Goal: Transaction & Acquisition: Obtain resource

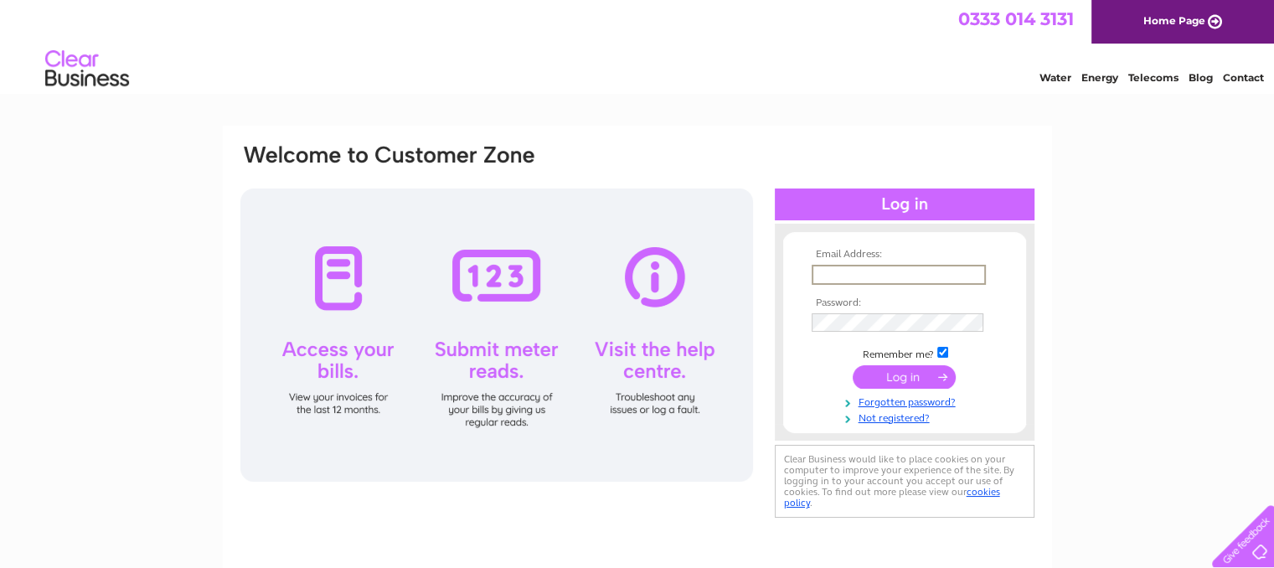
click at [885, 271] on input "text" at bounding box center [899, 275] width 174 height 20
type input "accounts@pebblescare.com"
click at [910, 373] on input "submit" at bounding box center [904, 375] width 103 height 23
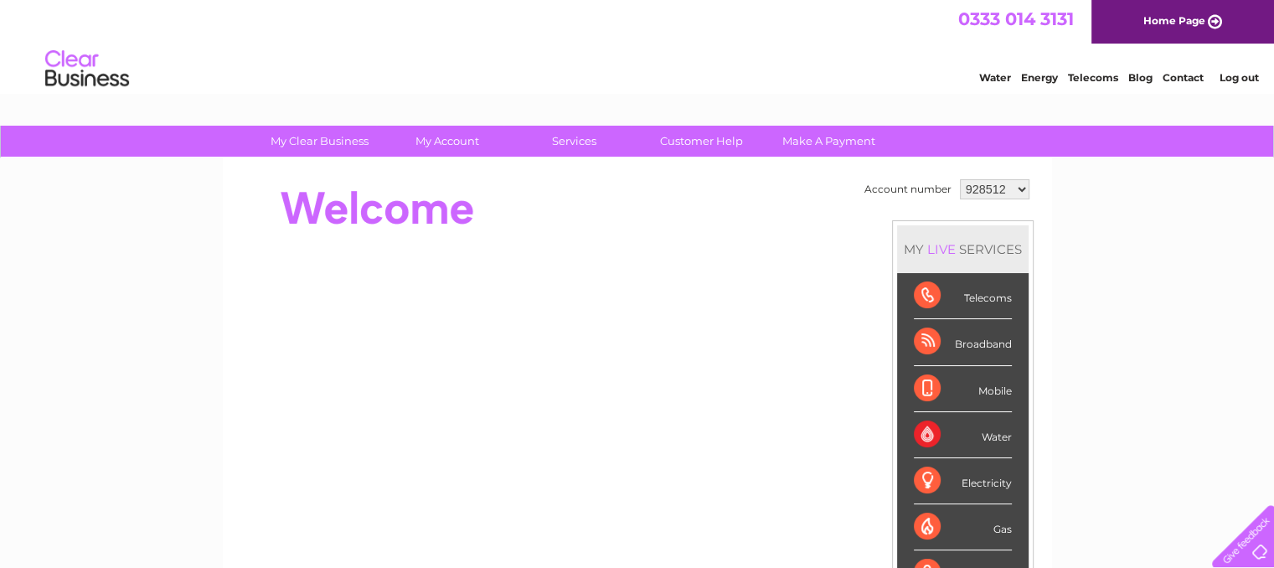
click at [1020, 188] on select "928512 1154320" at bounding box center [995, 189] width 70 height 20
select select "1154320"
click at [960, 179] on select "928512 1154320" at bounding box center [995, 189] width 70 height 20
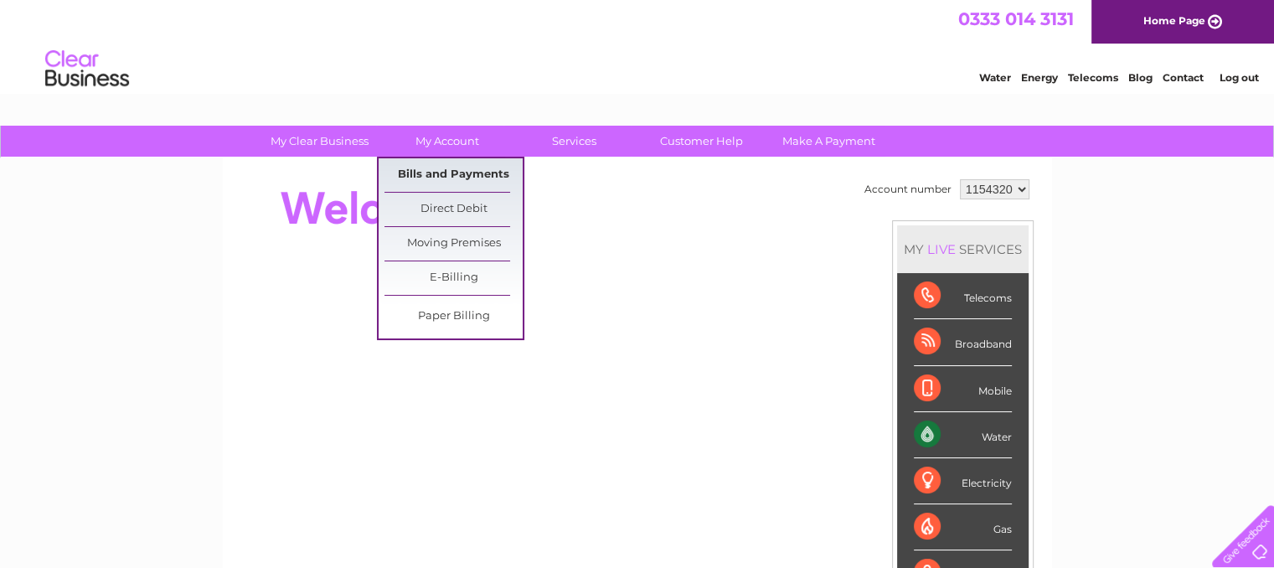
click at [436, 168] on link "Bills and Payments" at bounding box center [453, 175] width 138 height 34
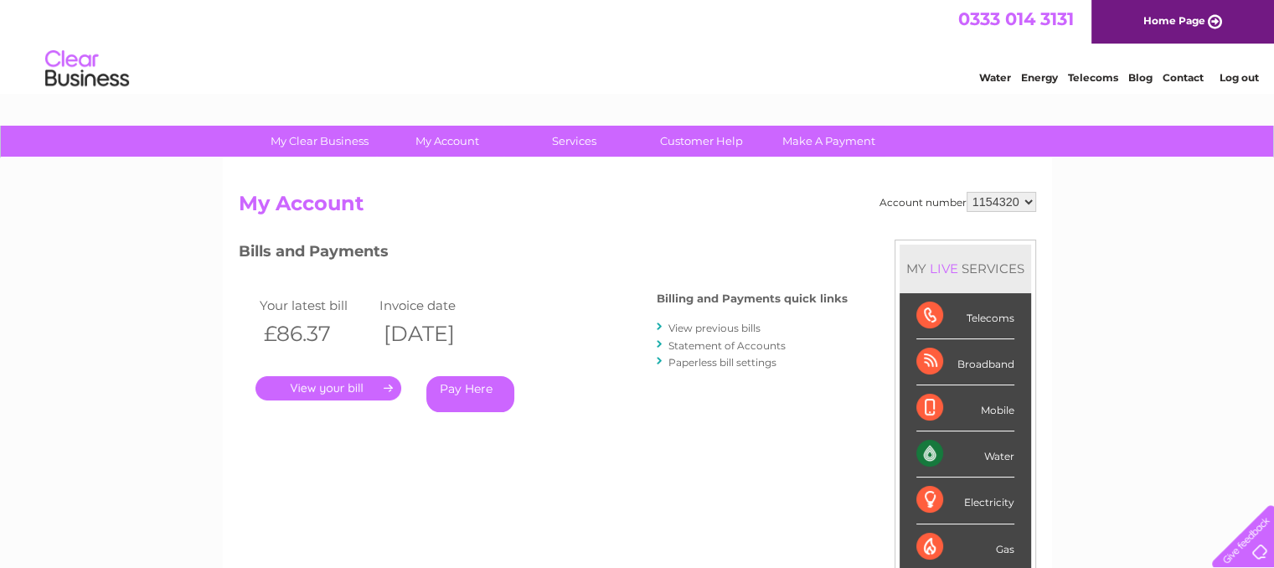
scroll to position [84, 0]
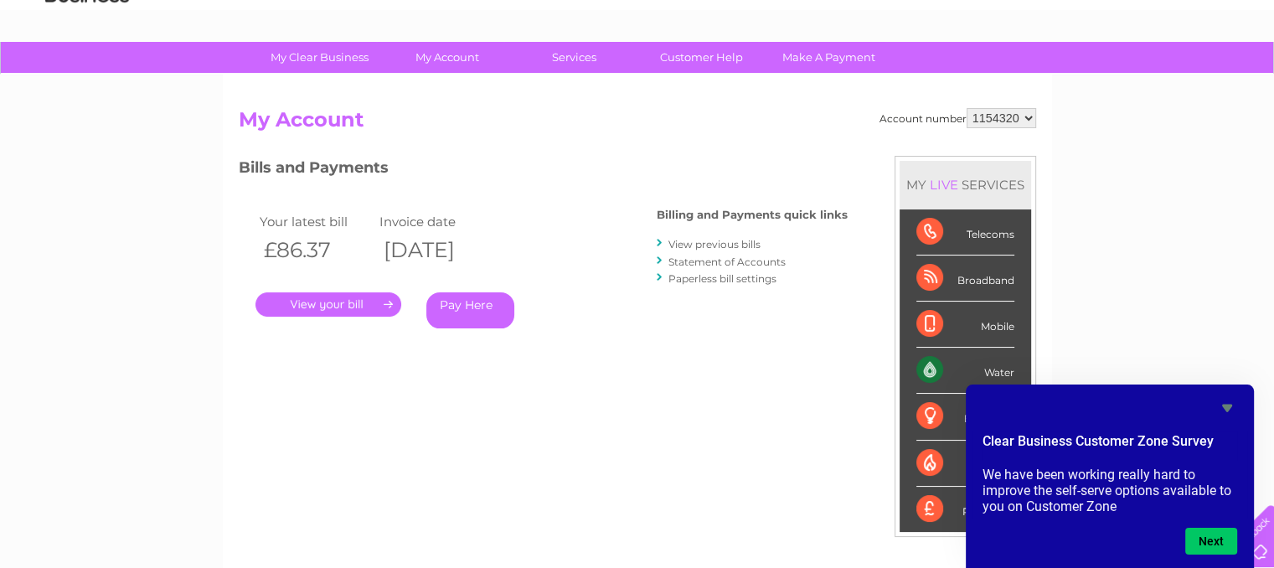
click at [330, 306] on link "." at bounding box center [328, 304] width 146 height 24
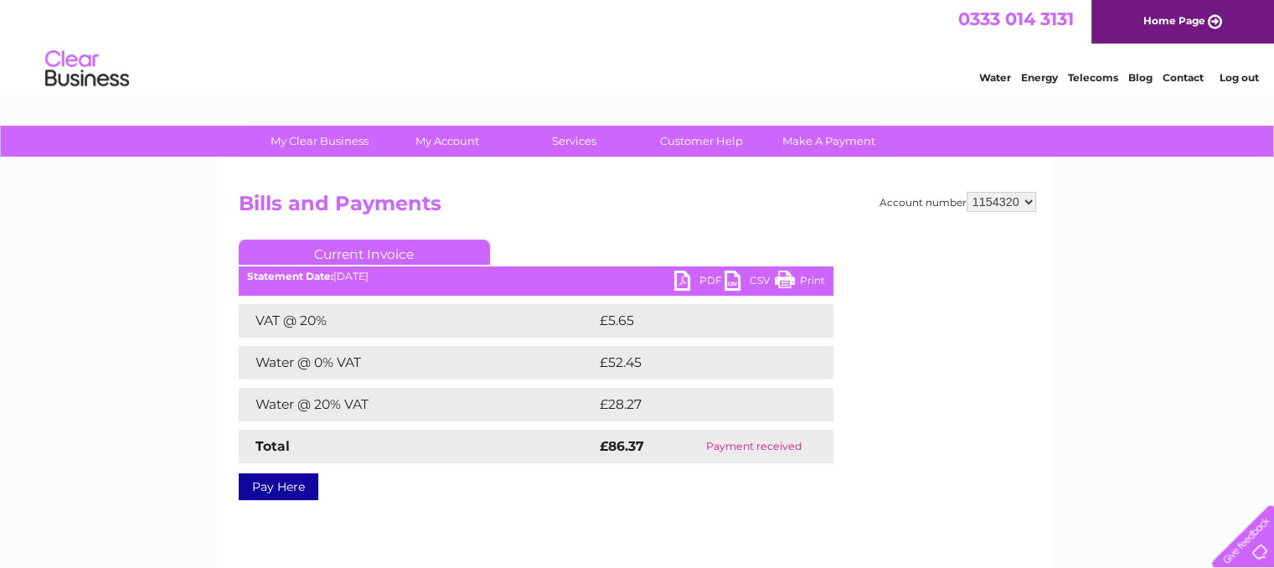
click at [683, 279] on link "PDF" at bounding box center [699, 283] width 50 height 24
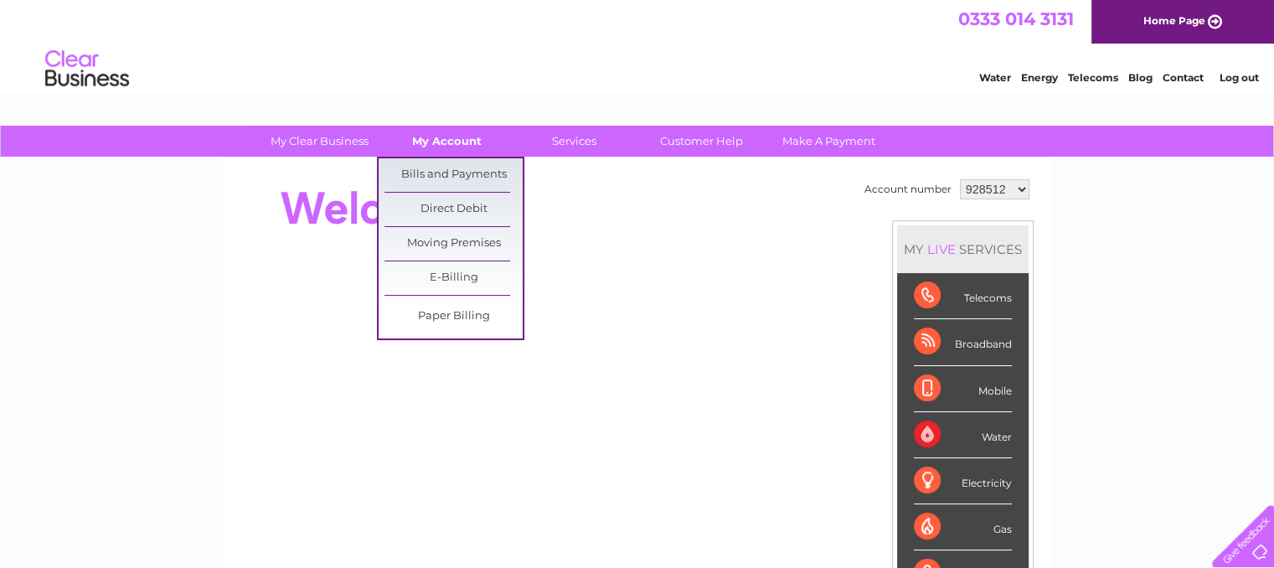
click at [441, 139] on link "My Account" at bounding box center [447, 141] width 138 height 31
click at [443, 171] on link "Bills and Payments" at bounding box center [453, 175] width 138 height 34
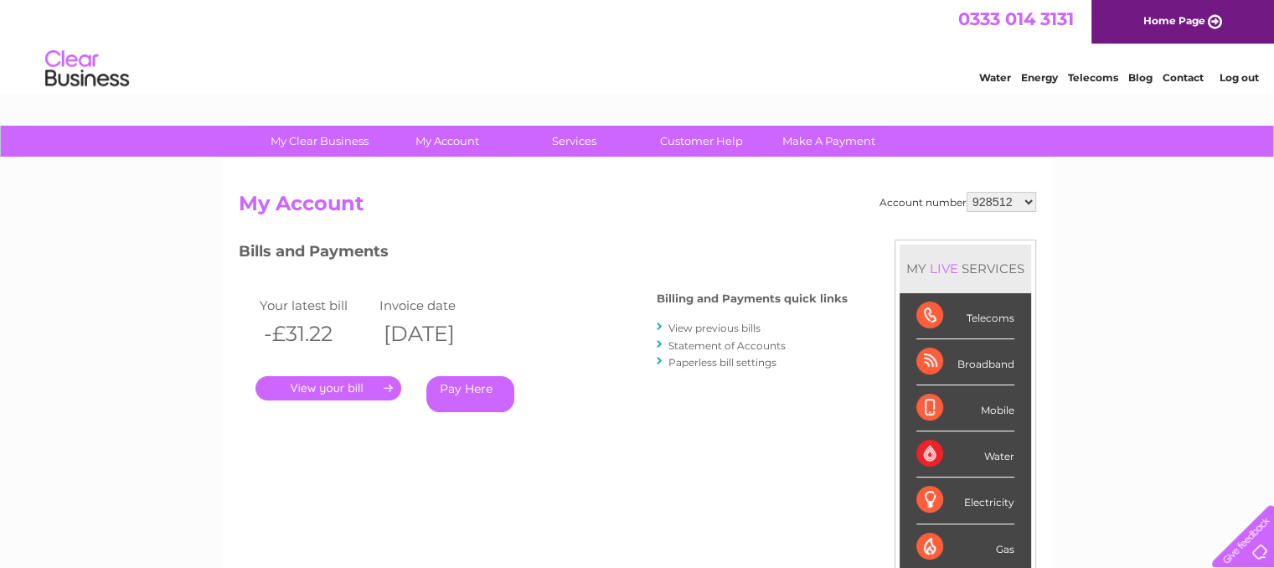
click at [1187, 22] on link "Home Page" at bounding box center [1182, 22] width 183 height 44
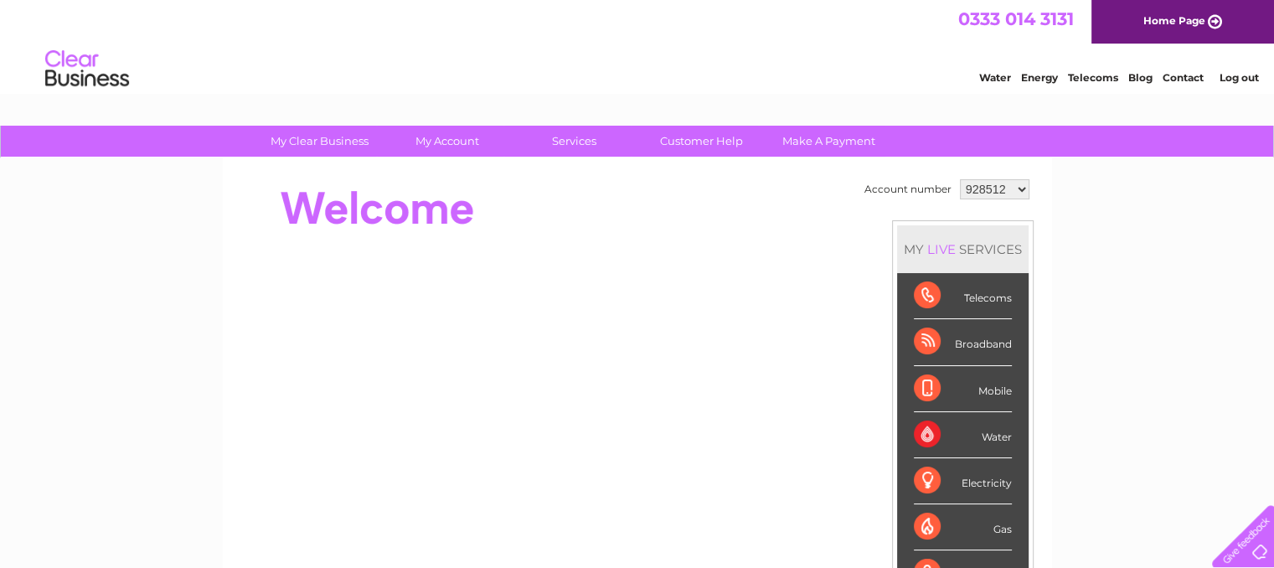
click at [1230, 76] on link "Log out" at bounding box center [1238, 77] width 39 height 13
